Goal: Contribute content: Contribute content

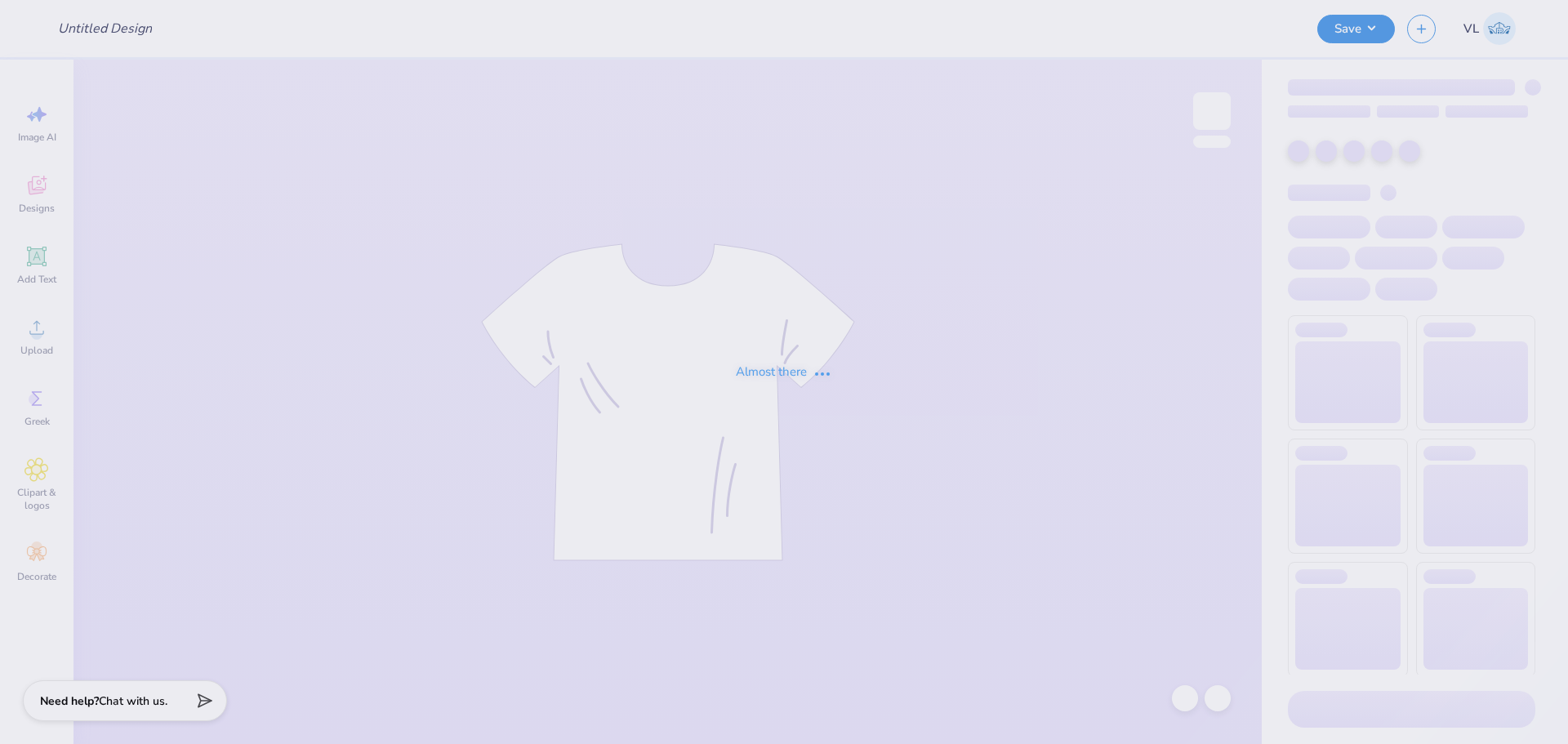
type input "Sip and Savor Coffee"
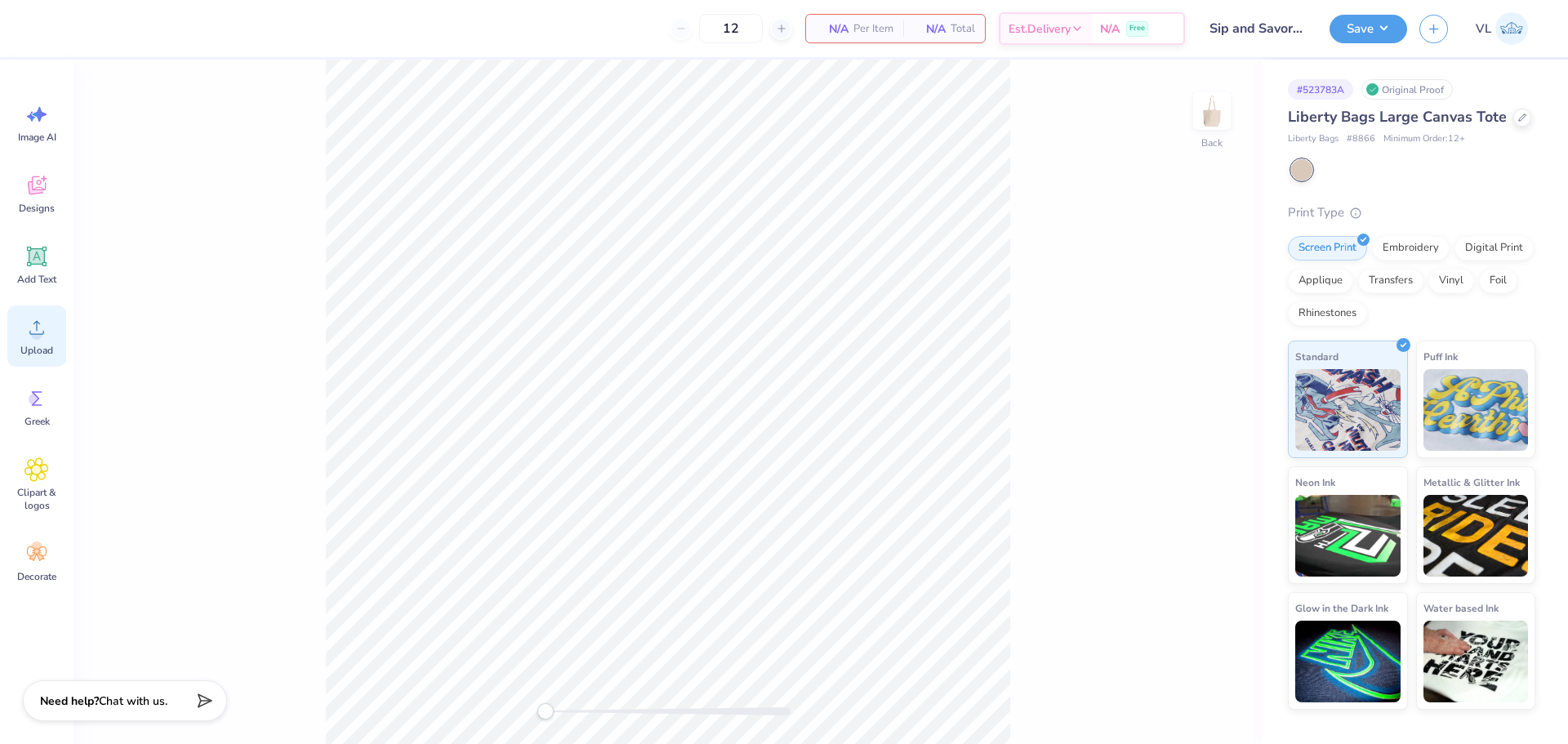
click at [44, 343] on div "Upload" at bounding box center [37, 336] width 59 height 61
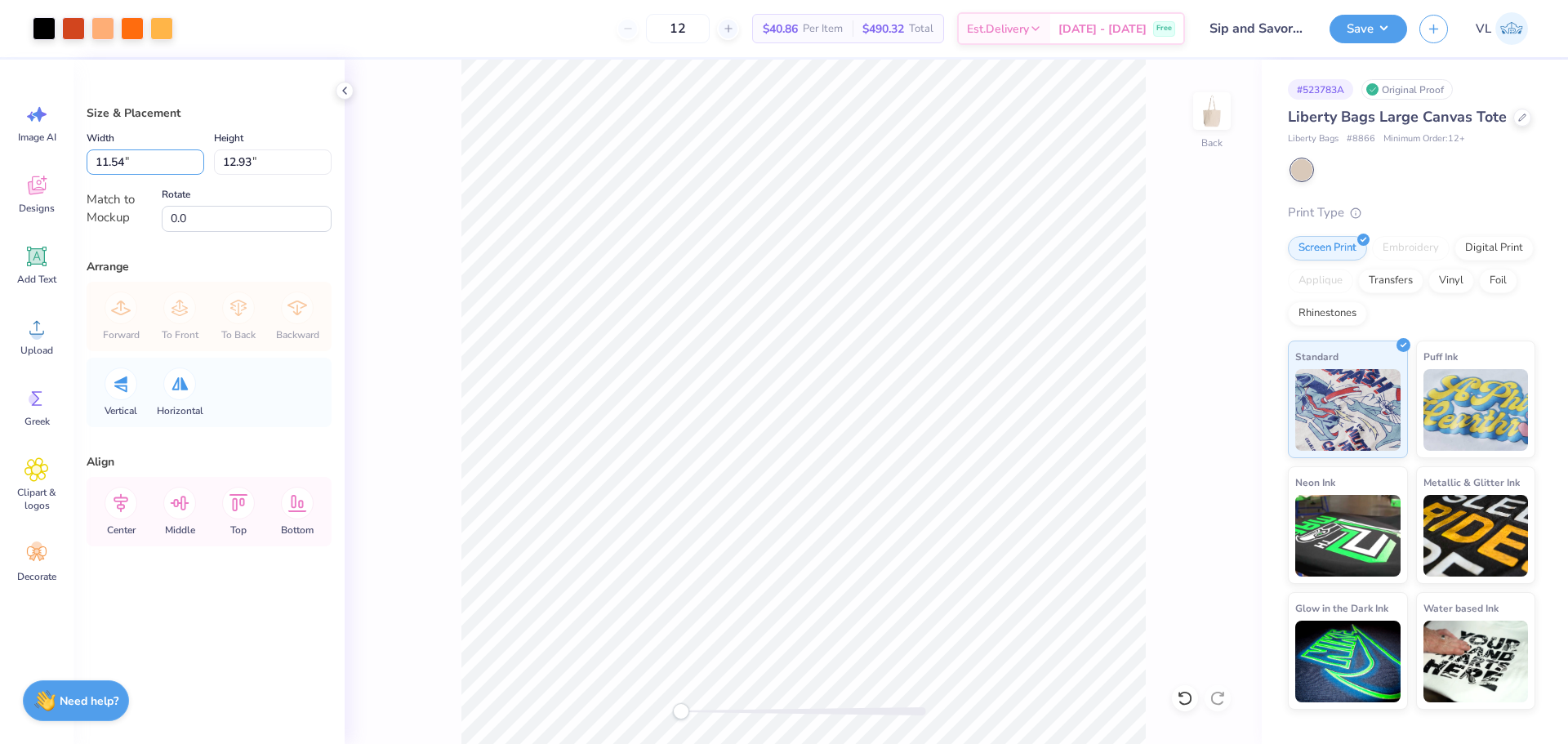
drag, startPoint x: 156, startPoint y: 170, endPoint x: 57, endPoint y: 160, distance: 99.5
click at [57, 160] on div "Art colors 12 $40.86 Per Item $490.32 Total Est. Delivery [DATE] - [DATE] Free …" at bounding box center [784, 372] width 1568 height 744
type input "11.50"
type input "12.89"
click at [256, 159] on input "12.89" at bounding box center [272, 162] width 117 height 26
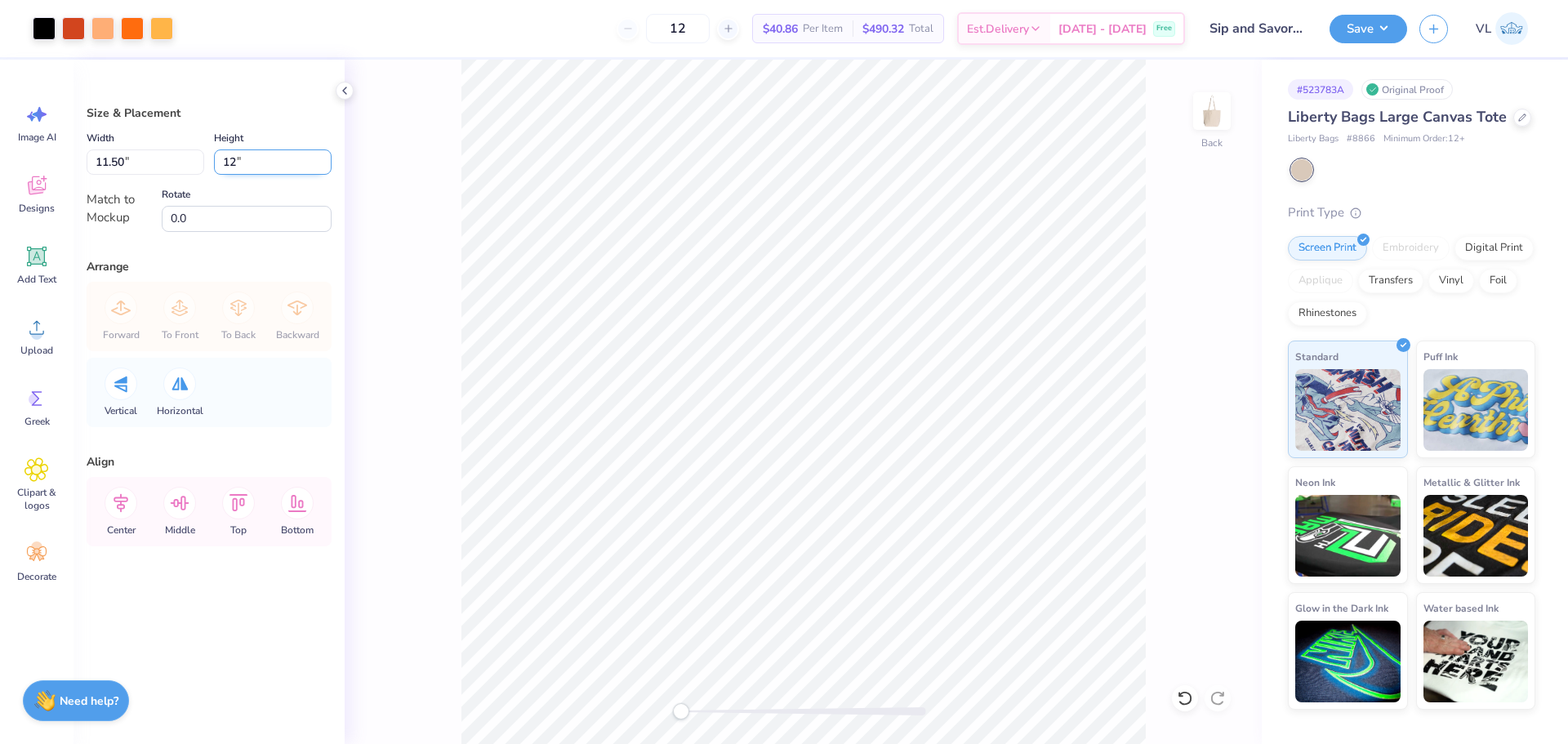
type input "12"
type input "10.70"
type input "12.00"
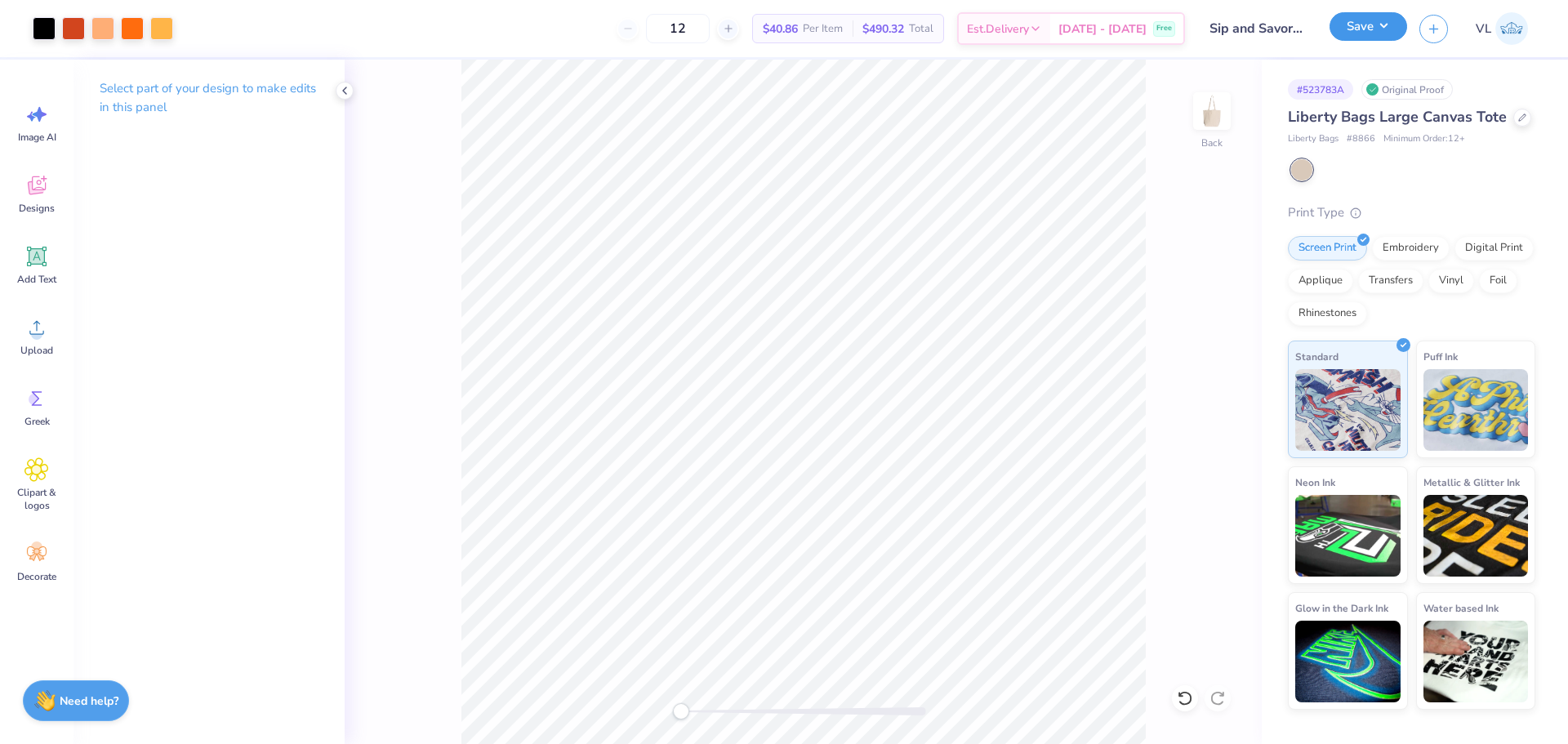
click at [1375, 20] on button "Save" at bounding box center [1367, 27] width 77 height 29
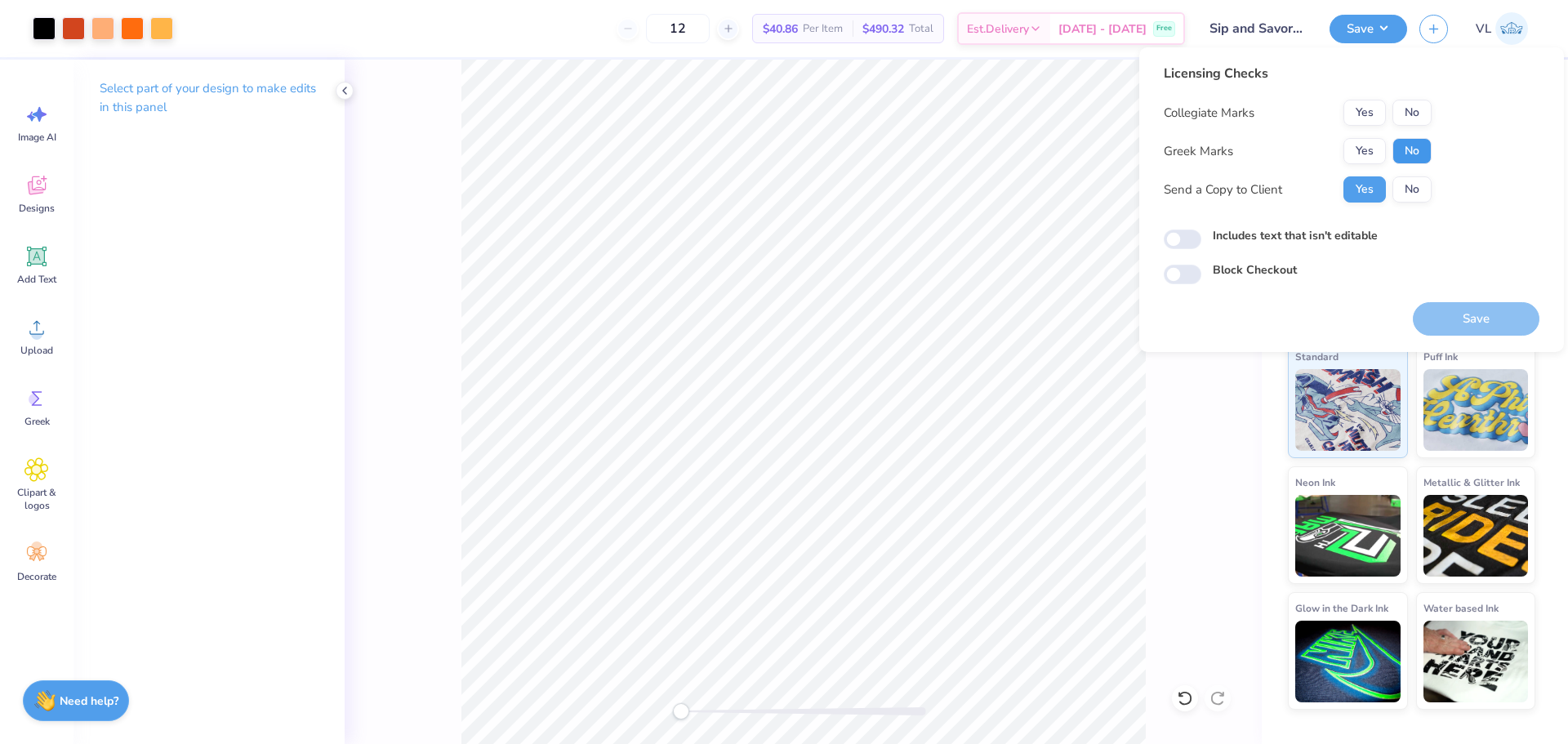
click at [1396, 152] on button "No" at bounding box center [1411, 151] width 39 height 26
click at [1409, 110] on button "No" at bounding box center [1411, 112] width 39 height 26
click at [1508, 317] on button "Save" at bounding box center [1476, 318] width 127 height 33
